Goal: Check status: Check status

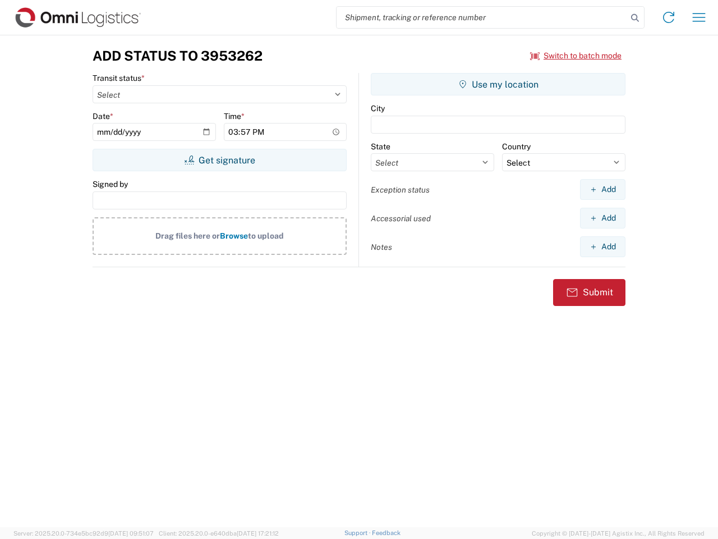
click at [482, 17] on input "search" at bounding box center [482, 17] width 291 height 21
click at [635, 18] on icon at bounding box center [635, 18] width 16 height 16
click at [669, 17] on icon at bounding box center [669, 17] width 18 height 18
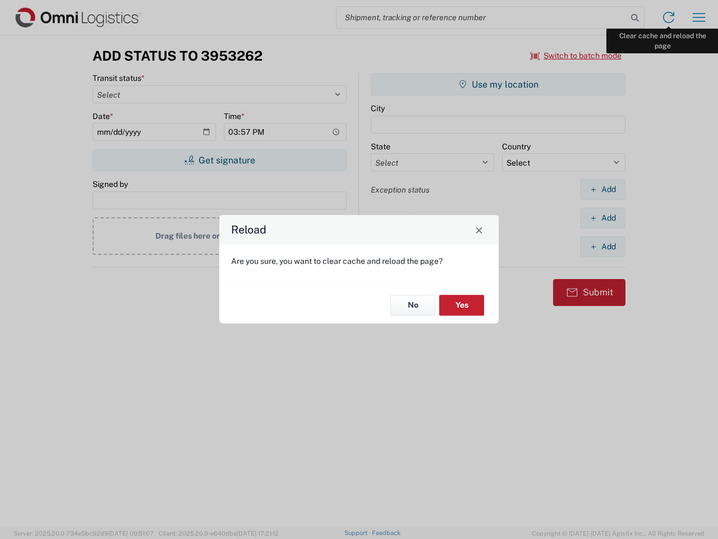
click at [699, 17] on div "Reload Are you sure, you want to clear cache and reload the page? No Yes" at bounding box center [359, 269] width 718 height 539
click at [576, 56] on div "Reload Are you sure, you want to clear cache and reload the page? No Yes" at bounding box center [359, 269] width 718 height 539
click at [219, 160] on div "Reload Are you sure, you want to clear cache and reload the page? No Yes" at bounding box center [359, 269] width 718 height 539
click at [498, 84] on div "Reload Are you sure, you want to clear cache and reload the page? No Yes" at bounding box center [359, 269] width 718 height 539
click at [603, 189] on div "Reload Are you sure, you want to clear cache and reload the page? No Yes" at bounding box center [359, 269] width 718 height 539
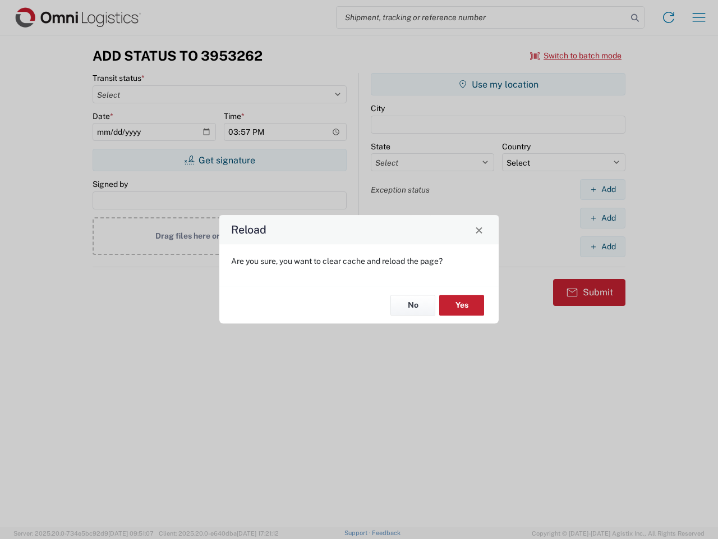
click at [603, 218] on div "Reload Are you sure, you want to clear cache and reload the page? No Yes" at bounding box center [359, 269] width 718 height 539
click at [603, 246] on div "Reload Are you sure, you want to clear cache and reload the page? No Yes" at bounding box center [359, 269] width 718 height 539
